Goal: Check status: Check status

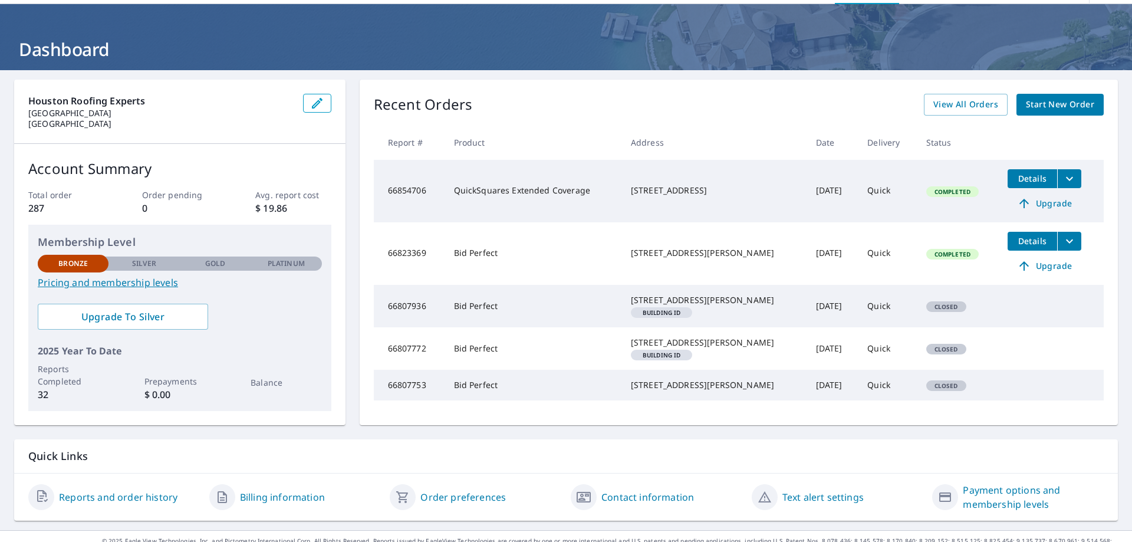
scroll to position [5, 0]
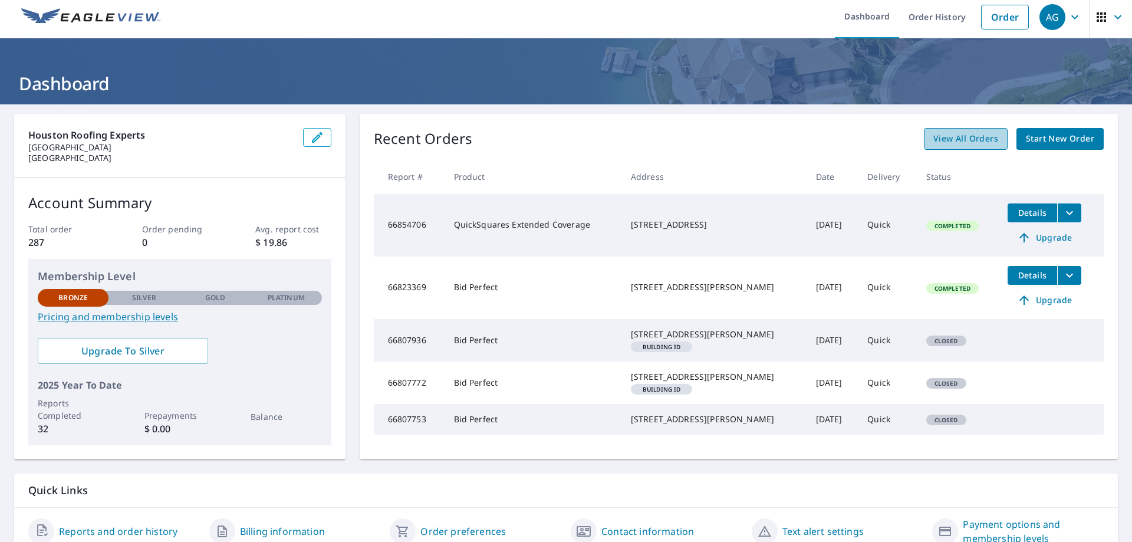
click at [963, 133] on span "View All Orders" at bounding box center [965, 138] width 65 height 15
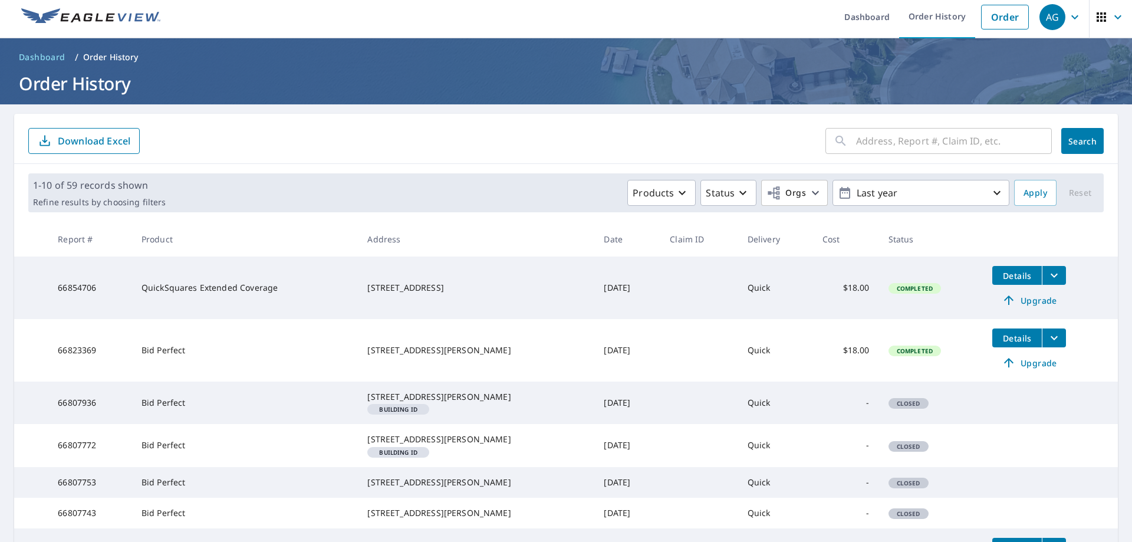
click at [901, 143] on input "text" at bounding box center [954, 140] width 196 height 33
click at [927, 146] on input "4401" at bounding box center [942, 140] width 173 height 33
type input "[STREET_ADDRESS][PERSON_NAME]"
click button "Search" at bounding box center [1082, 141] width 42 height 26
